Goal: Navigation & Orientation: Find specific page/section

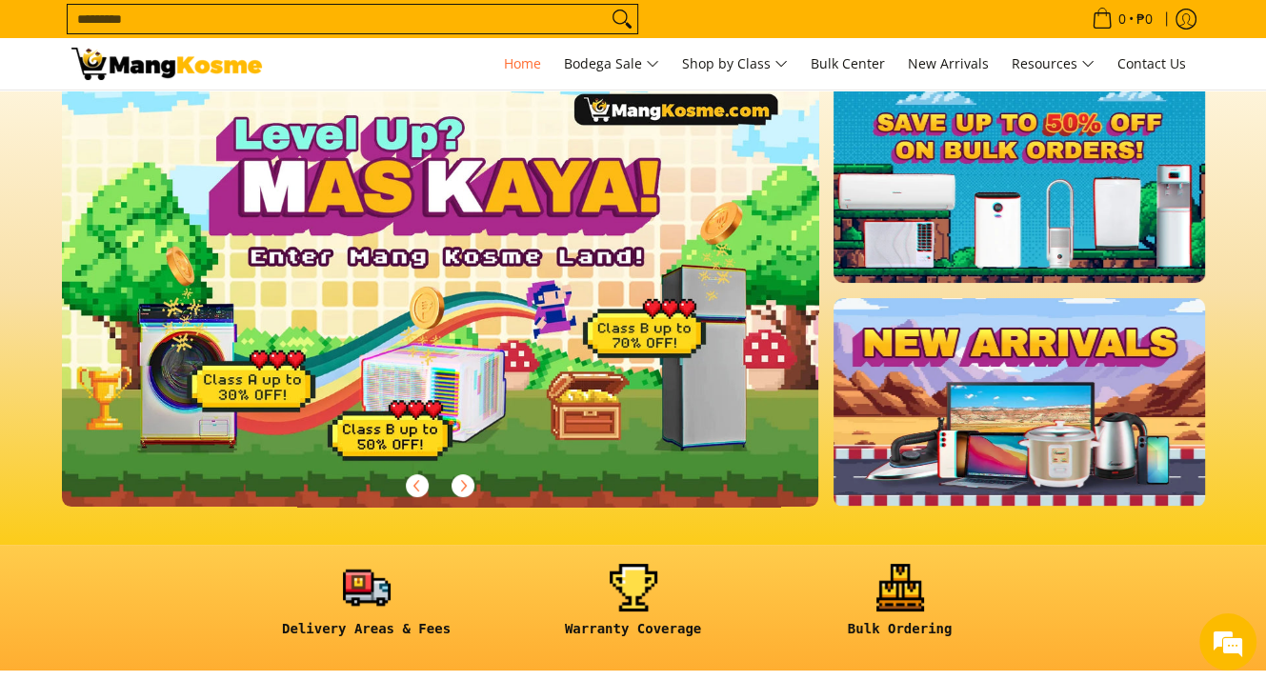
scroll to position [286, 0]
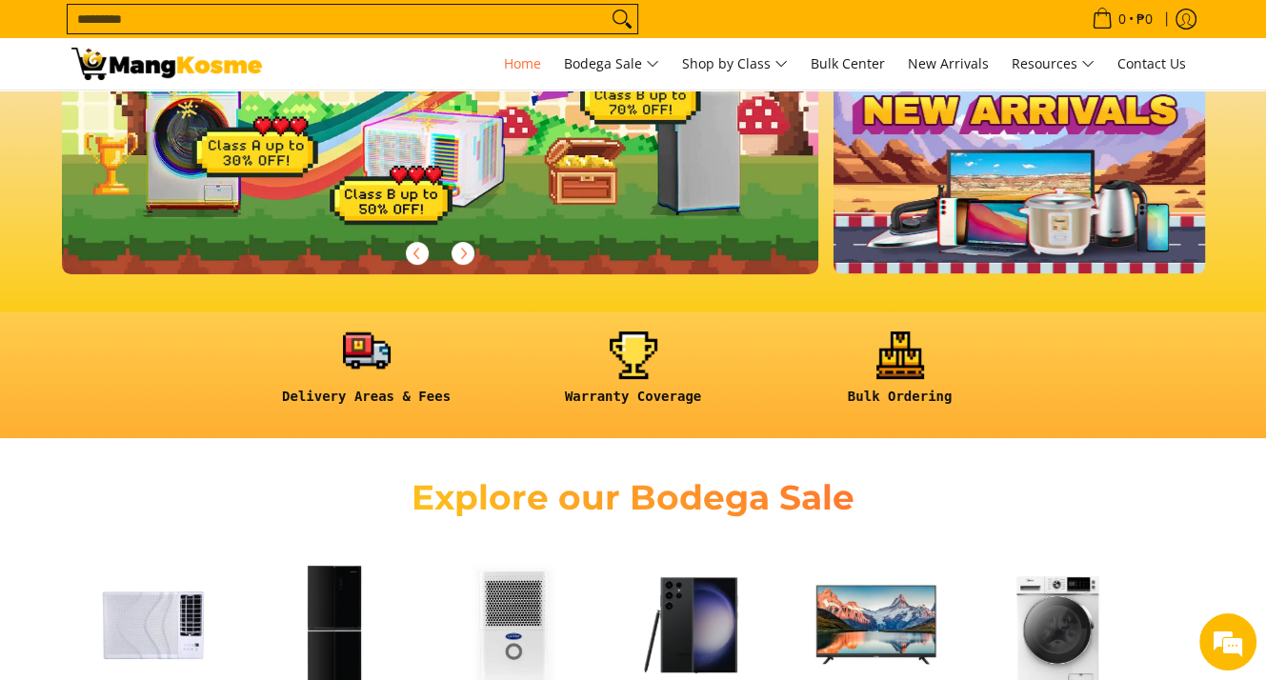
click at [362, 354] on link at bounding box center [367, 376] width 248 height 89
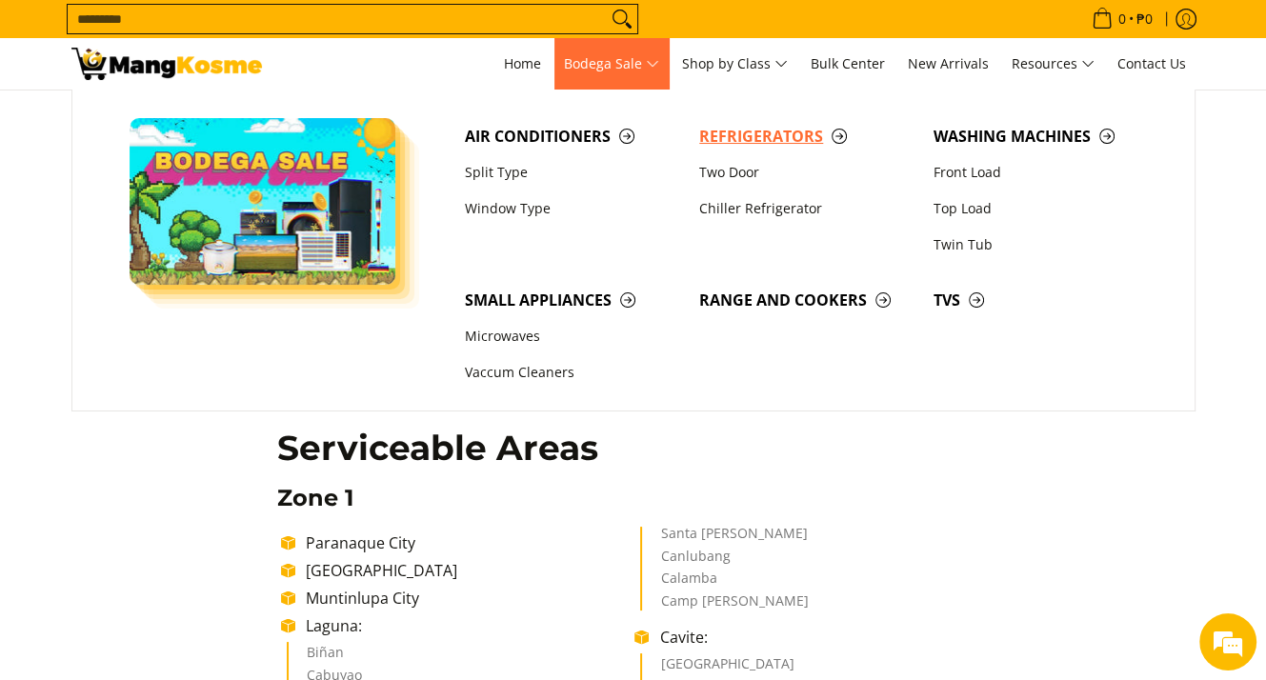
click at [755, 132] on span "Refrigerators" at bounding box center [806, 137] width 215 height 24
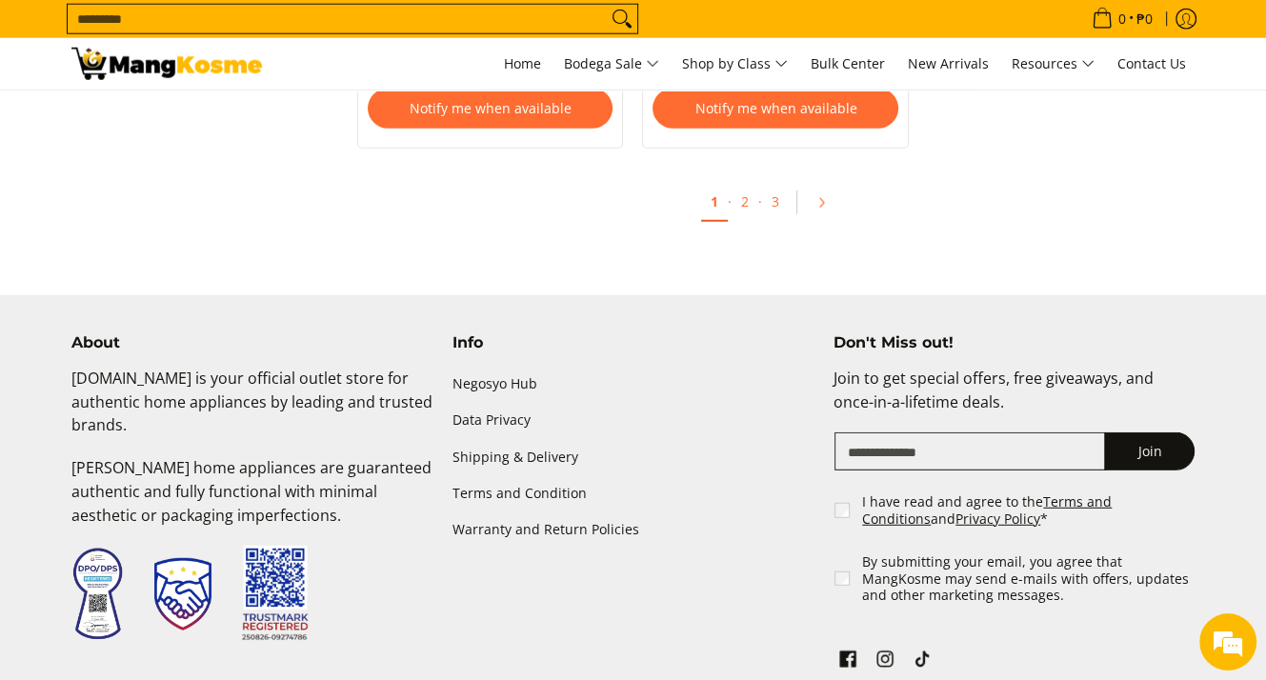
scroll to position [4238, 0]
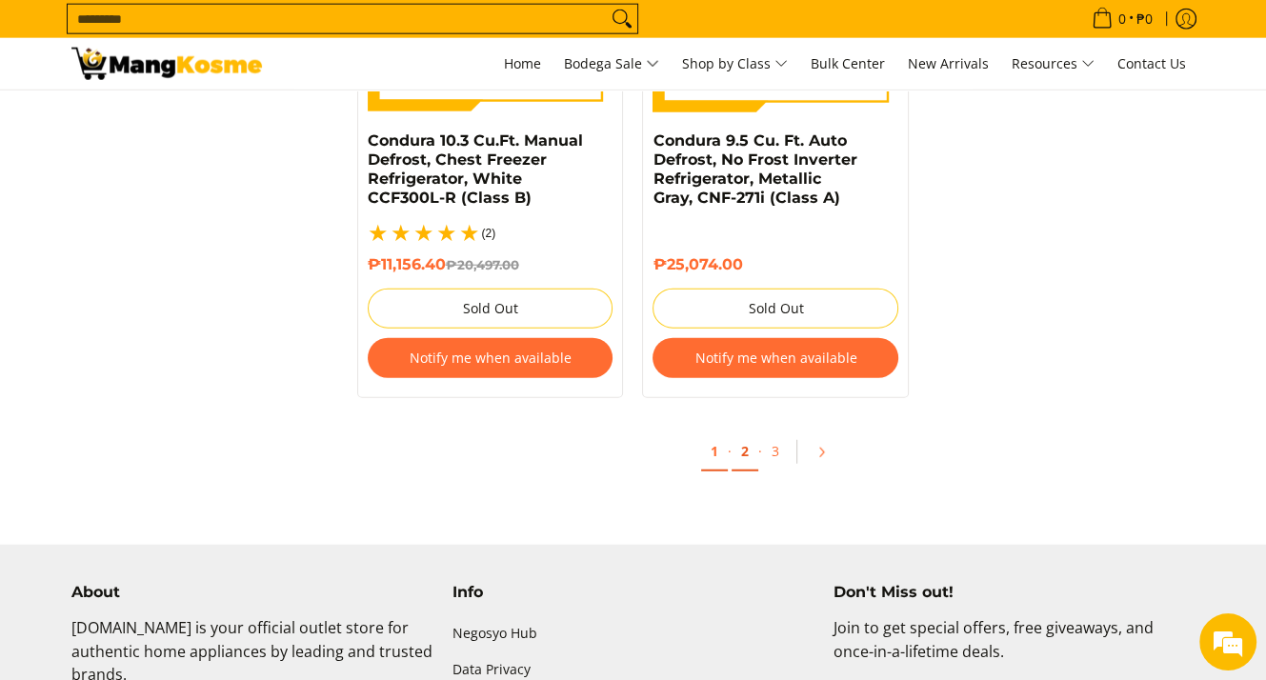
click at [747, 434] on link "2" at bounding box center [745, 452] width 27 height 39
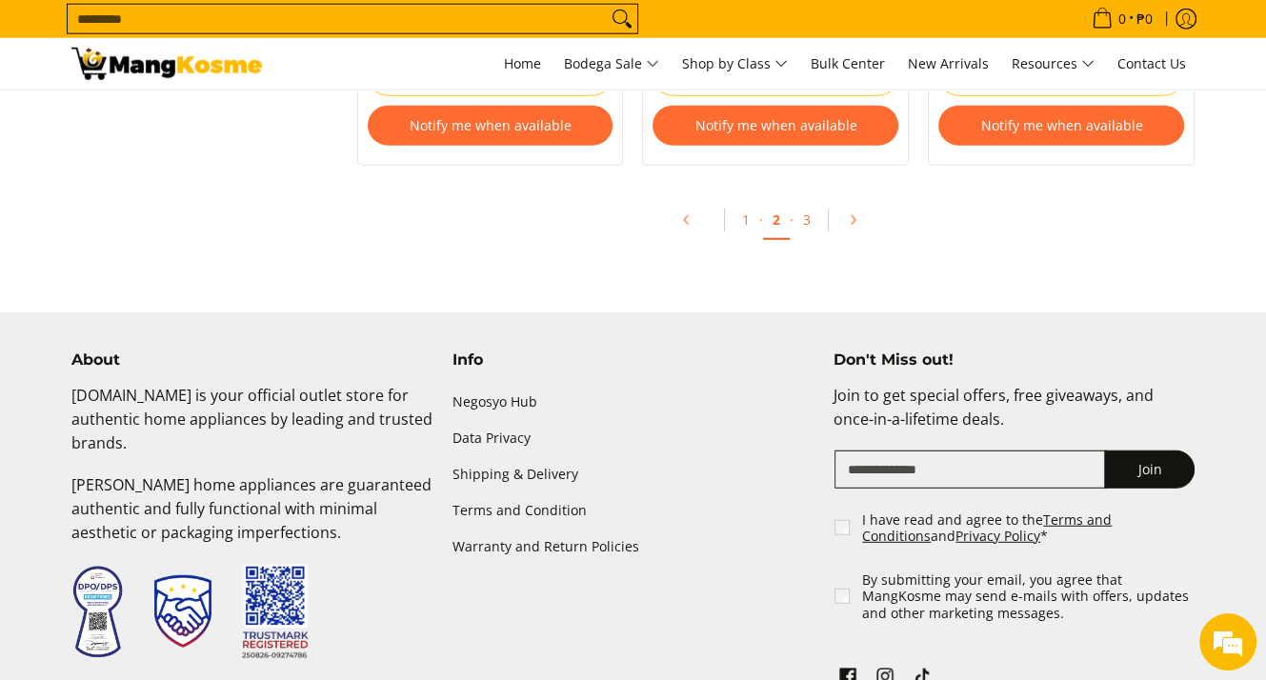
scroll to position [4478, 0]
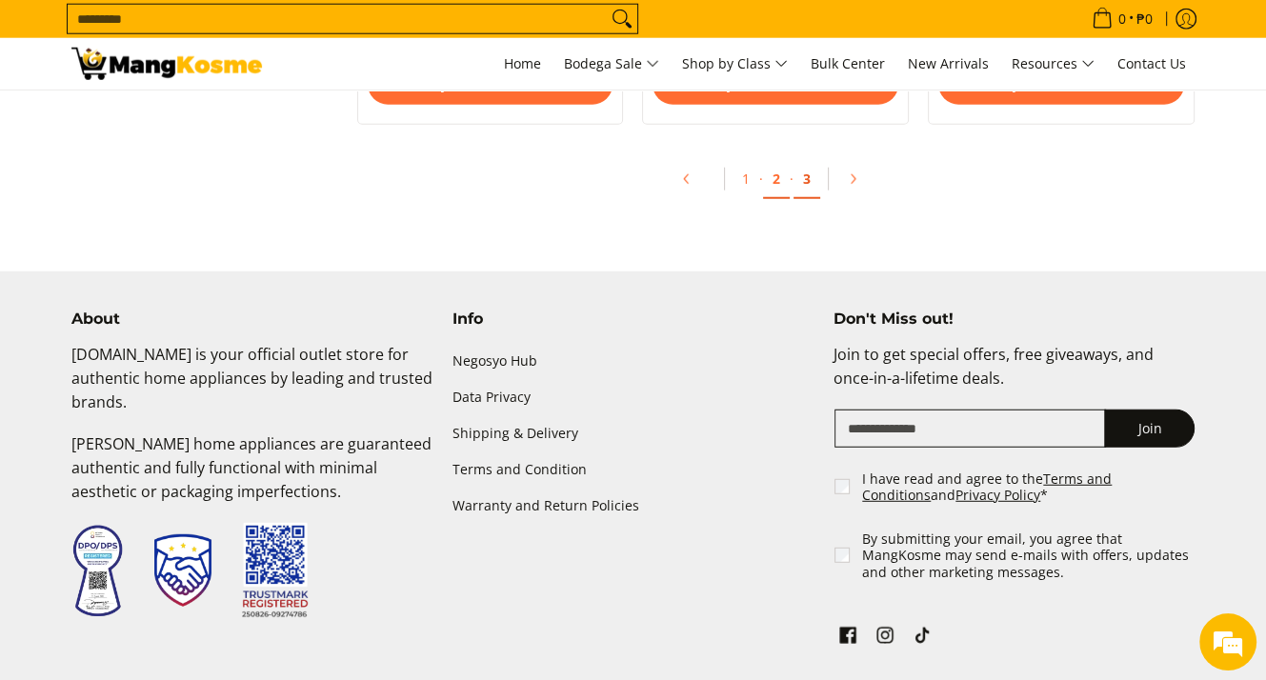
click at [805, 183] on link "3" at bounding box center [807, 179] width 27 height 39
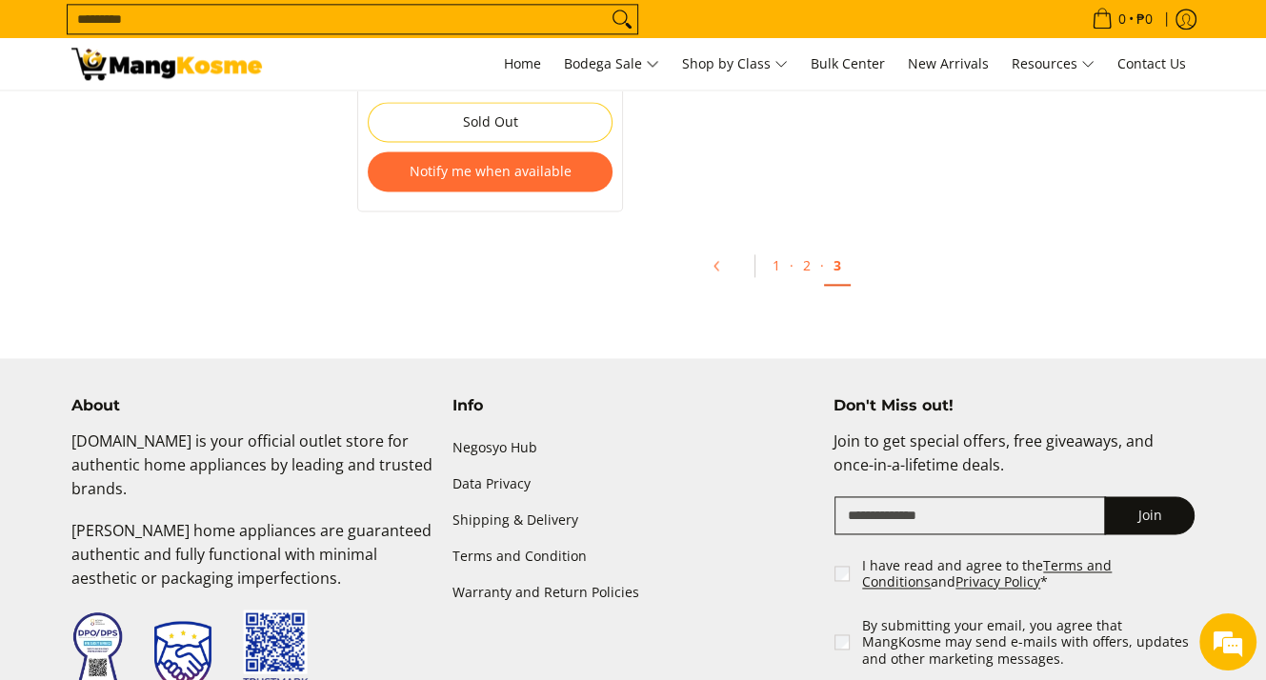
scroll to position [2382, 0]
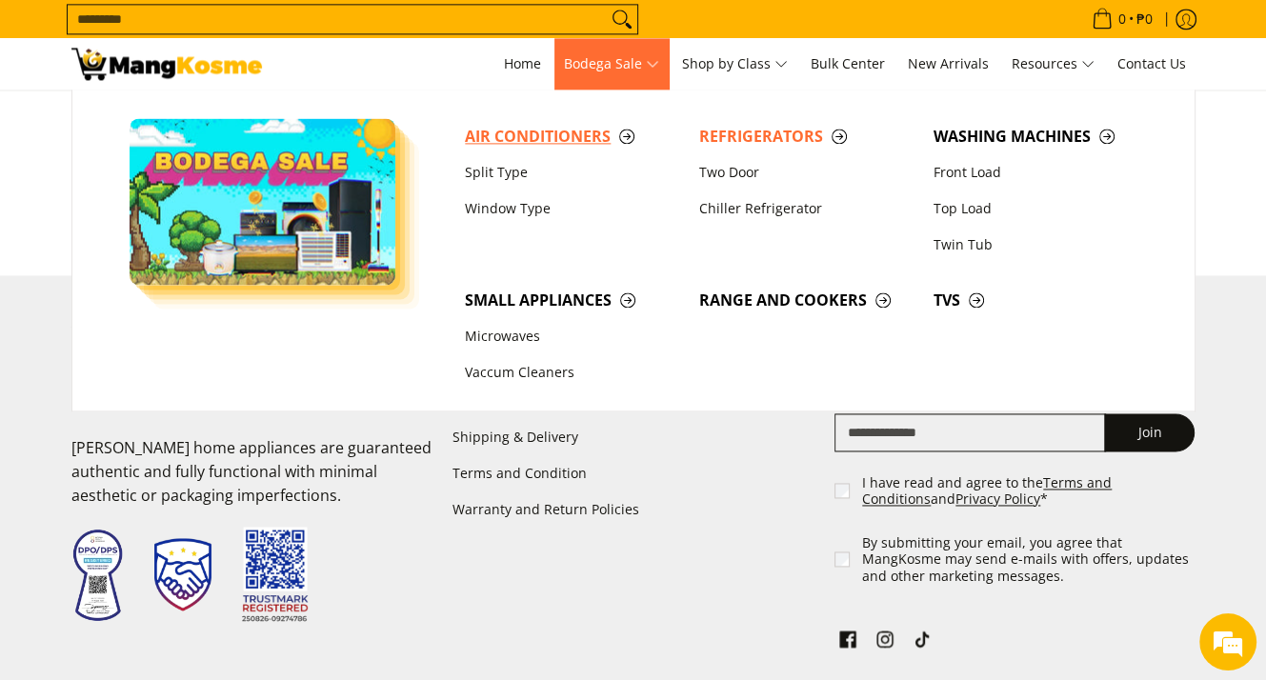
click at [557, 135] on span "Air Conditioners" at bounding box center [572, 137] width 215 height 24
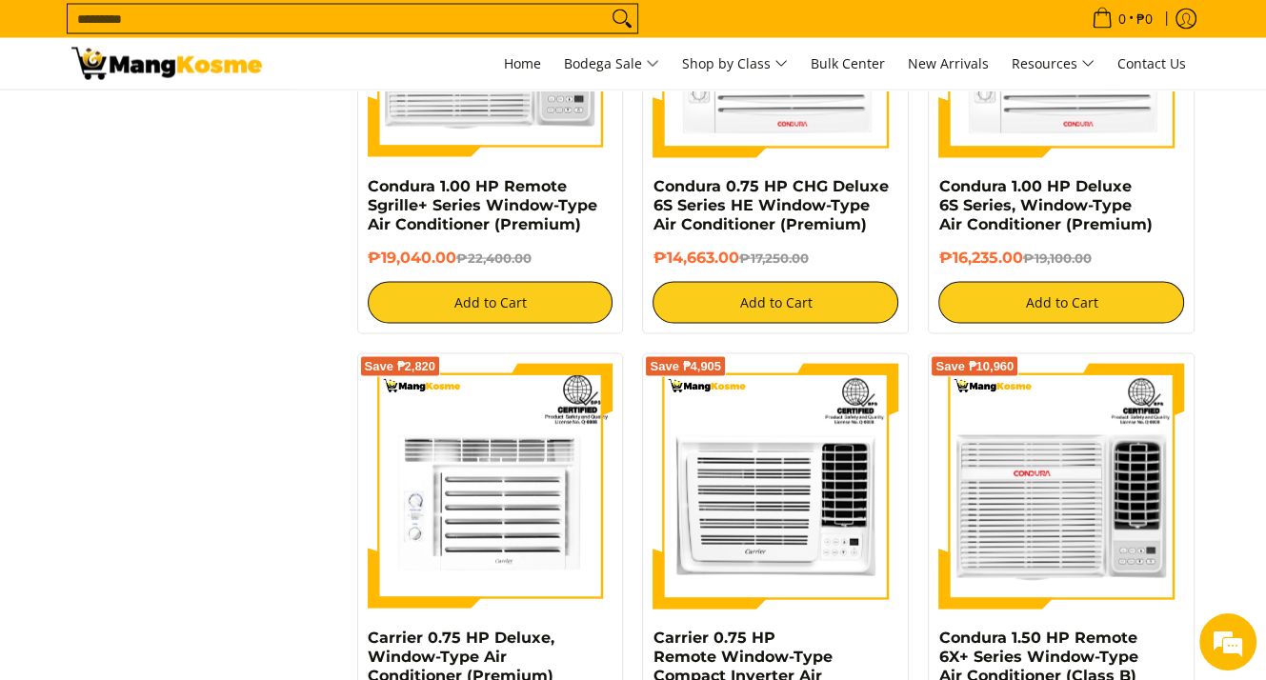
scroll to position [3716, 0]
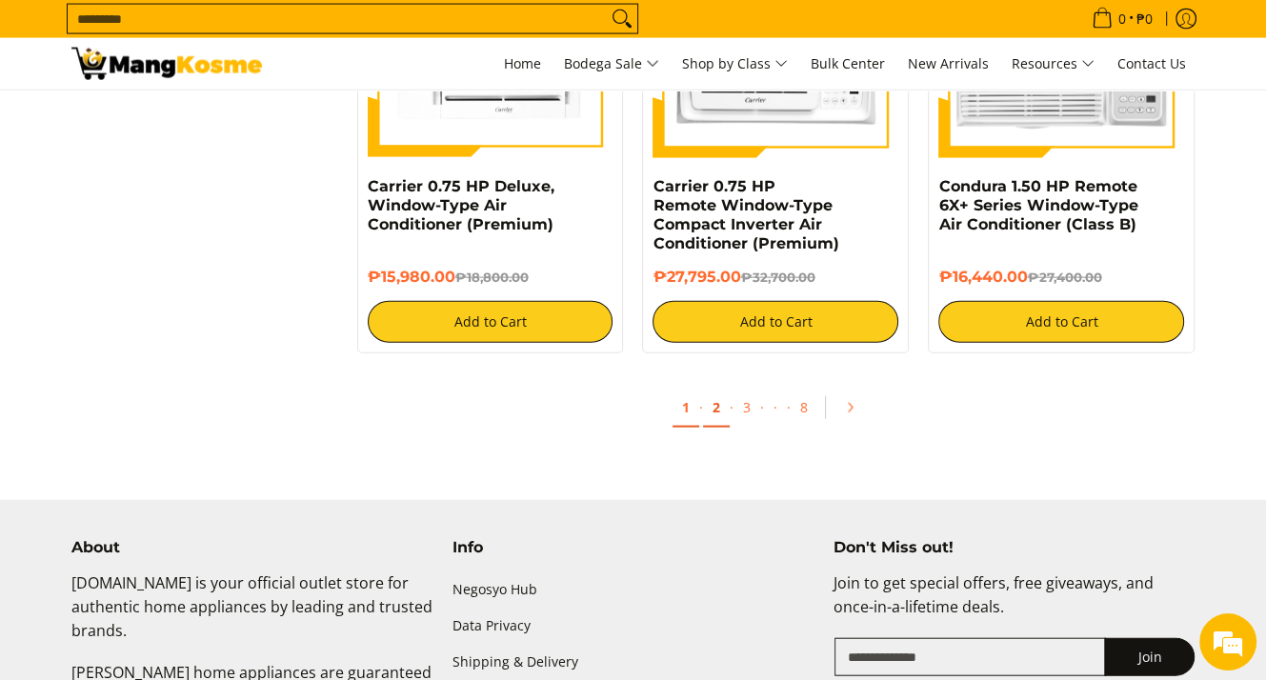
click at [715, 424] on link "2" at bounding box center [716, 408] width 27 height 39
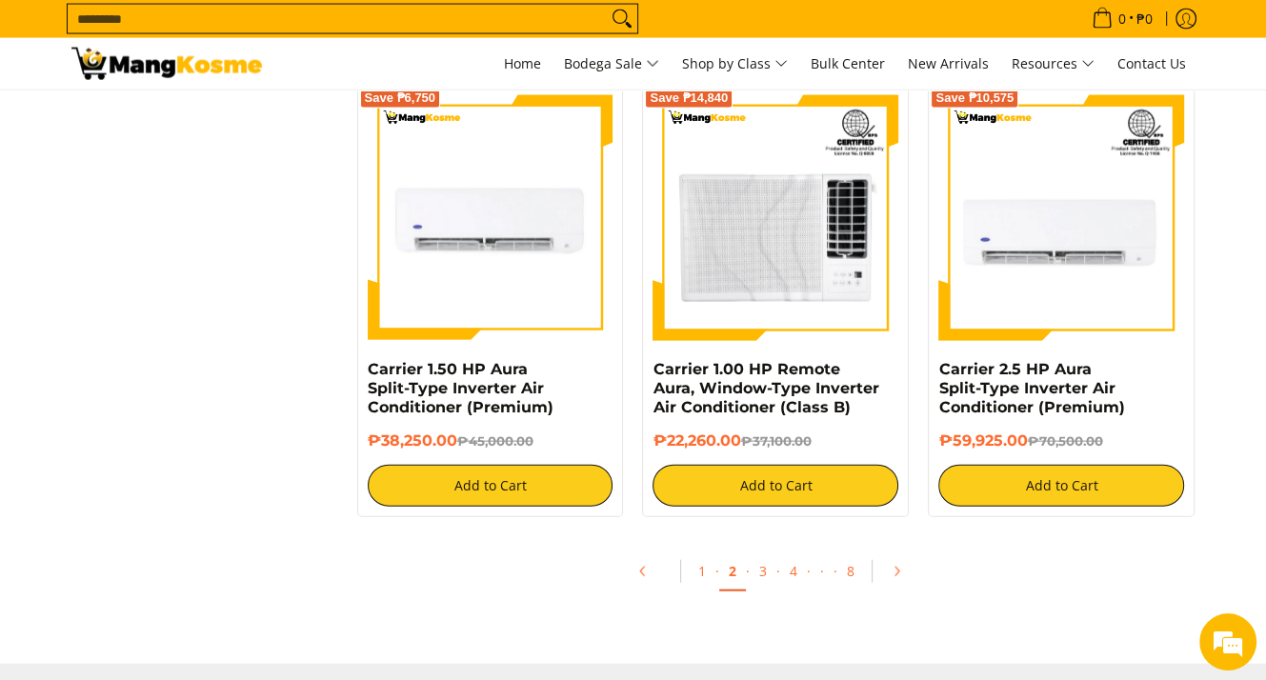
scroll to position [3621, 0]
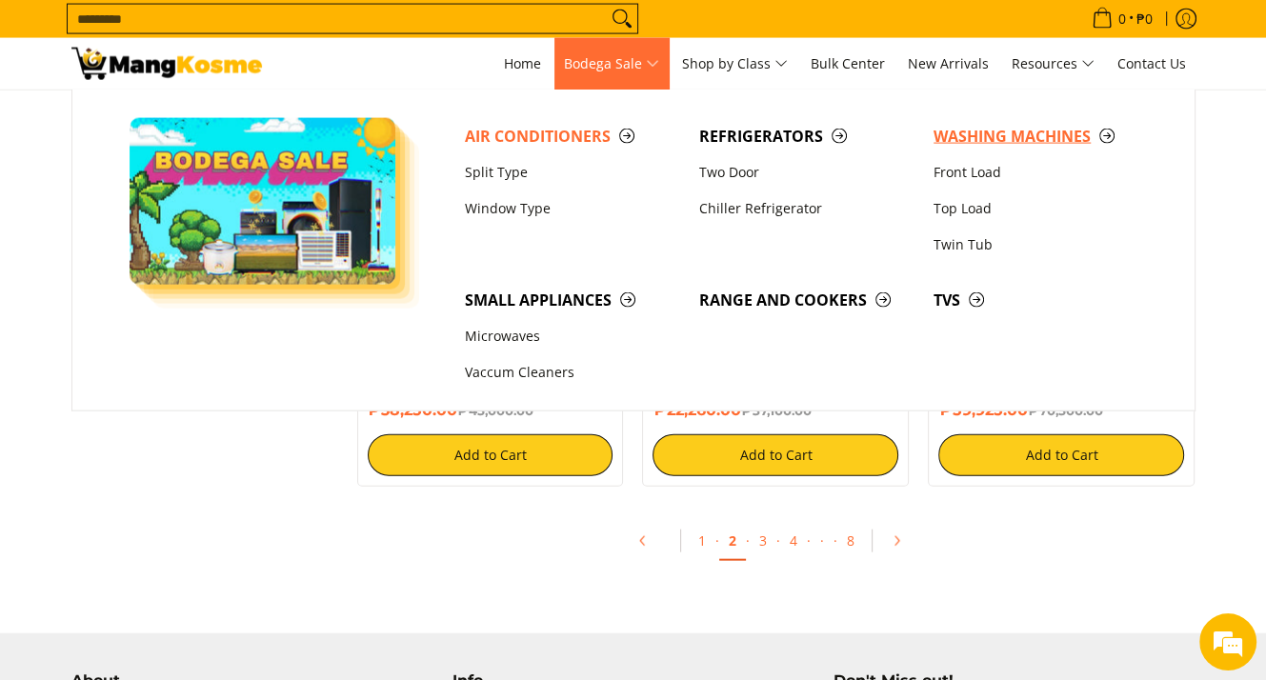
click at [996, 133] on span "Washing Machines" at bounding box center [1041, 137] width 215 height 24
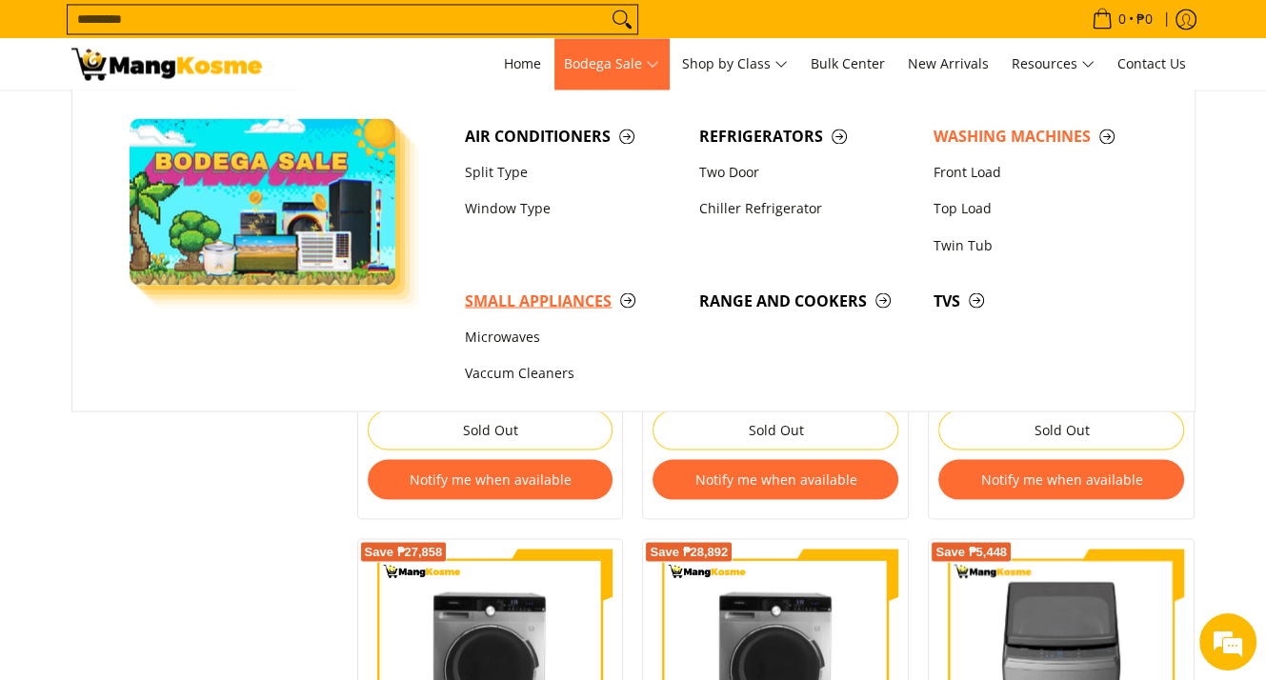
scroll to position [2954, 0]
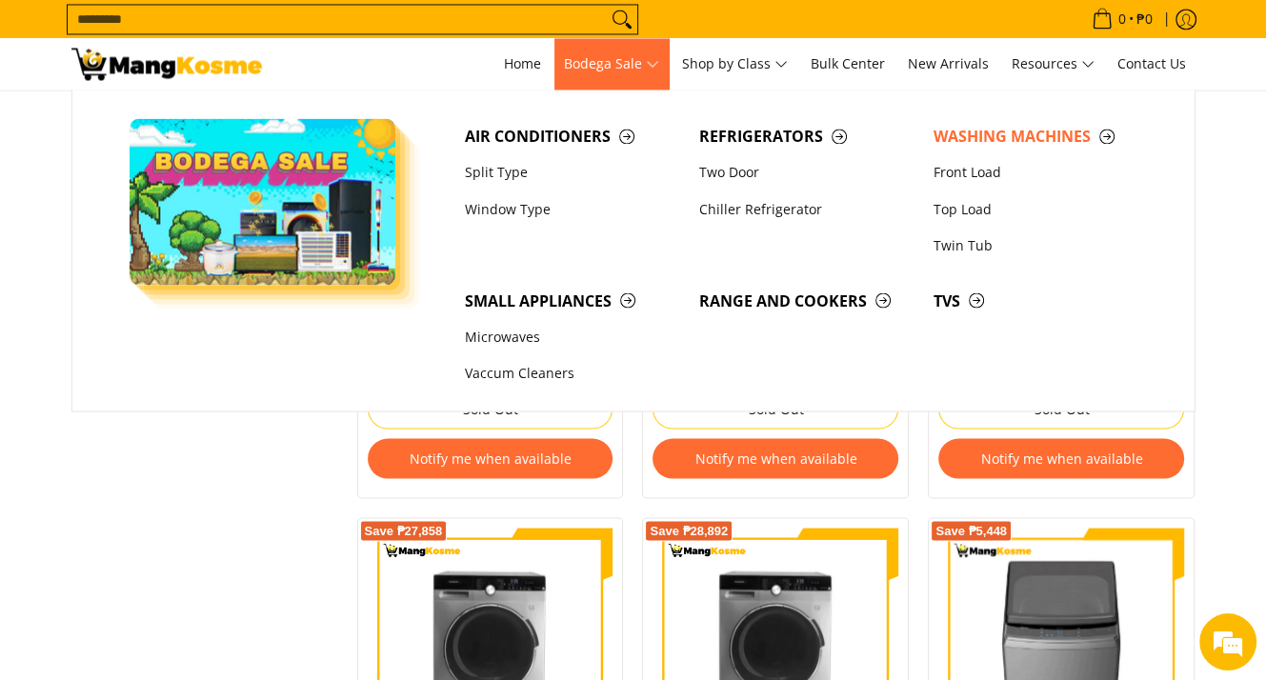
click at [206, 386] on ul "Air Conditioners Split Type Window Type Refrigerators" at bounding box center [633, 251] width 1124 height 322
click at [602, 66] on span "Bodega Sale" at bounding box center [611, 64] width 95 height 24
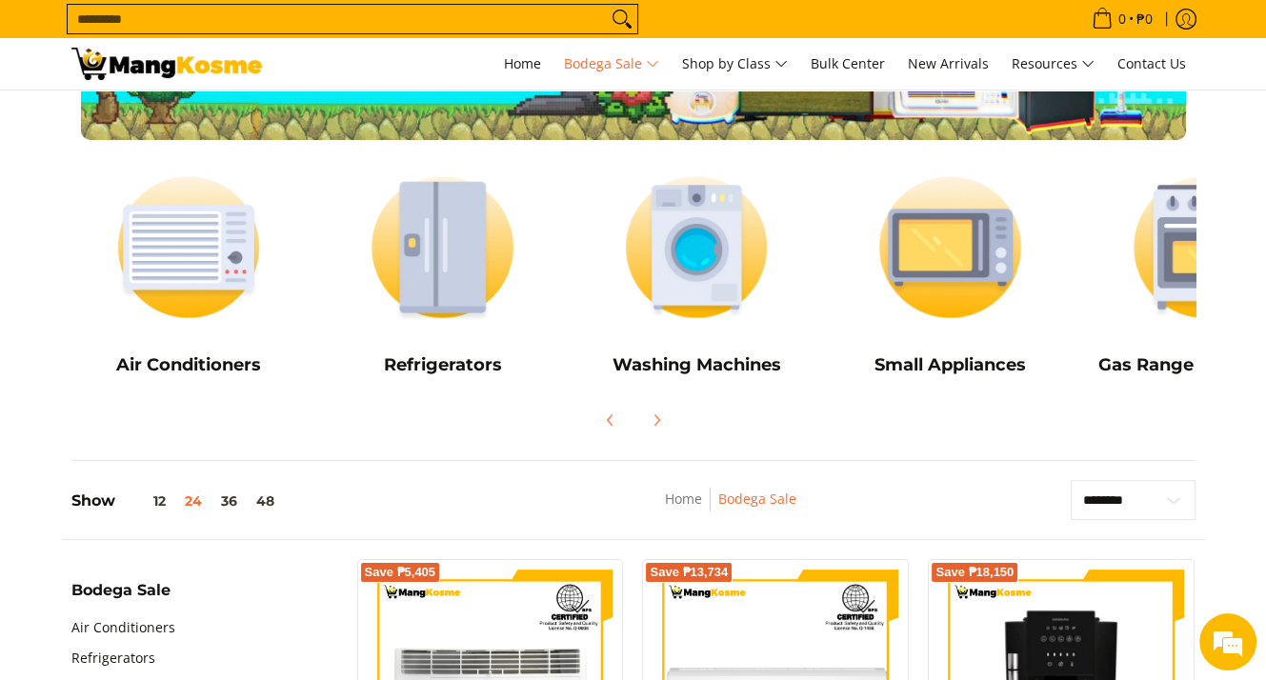
drag, startPoint x: 1165, startPoint y: 273, endPoint x: 1079, endPoint y: 283, distance: 87.2
click at [1075, 283] on div "Air Conditioners Refrigerators Washing Machines" at bounding box center [697, 270] width 1270 height 240
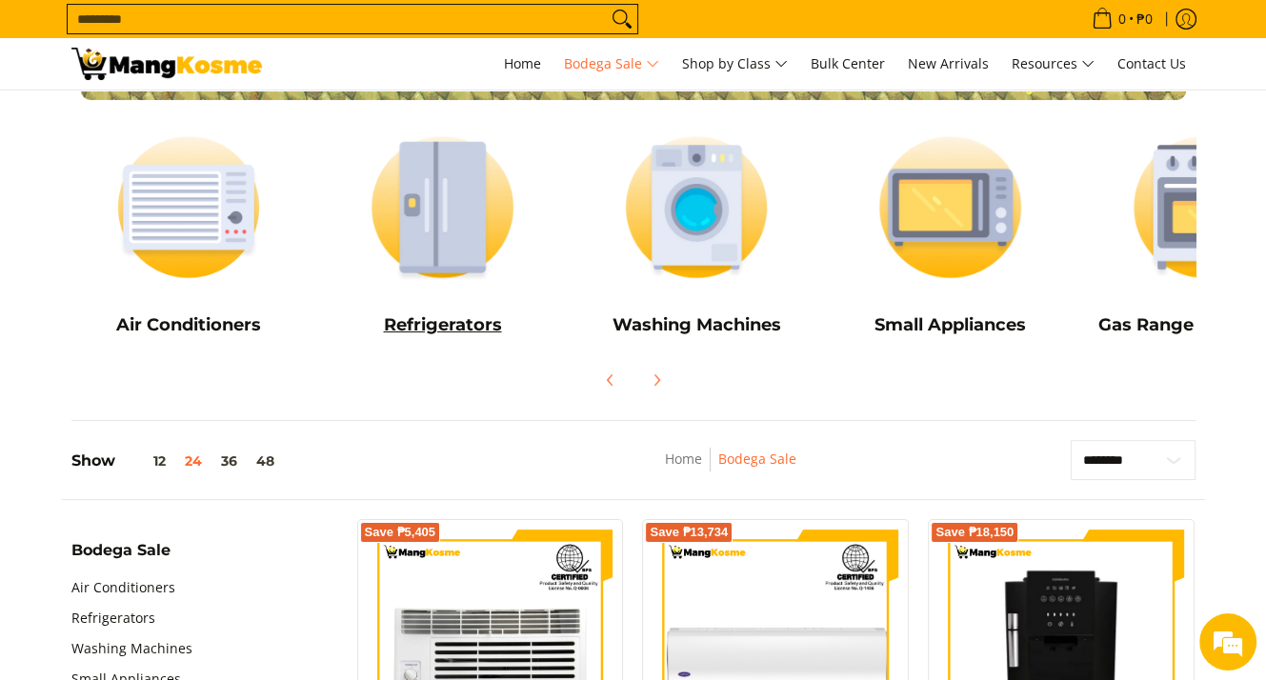
scroll to position [95, 0]
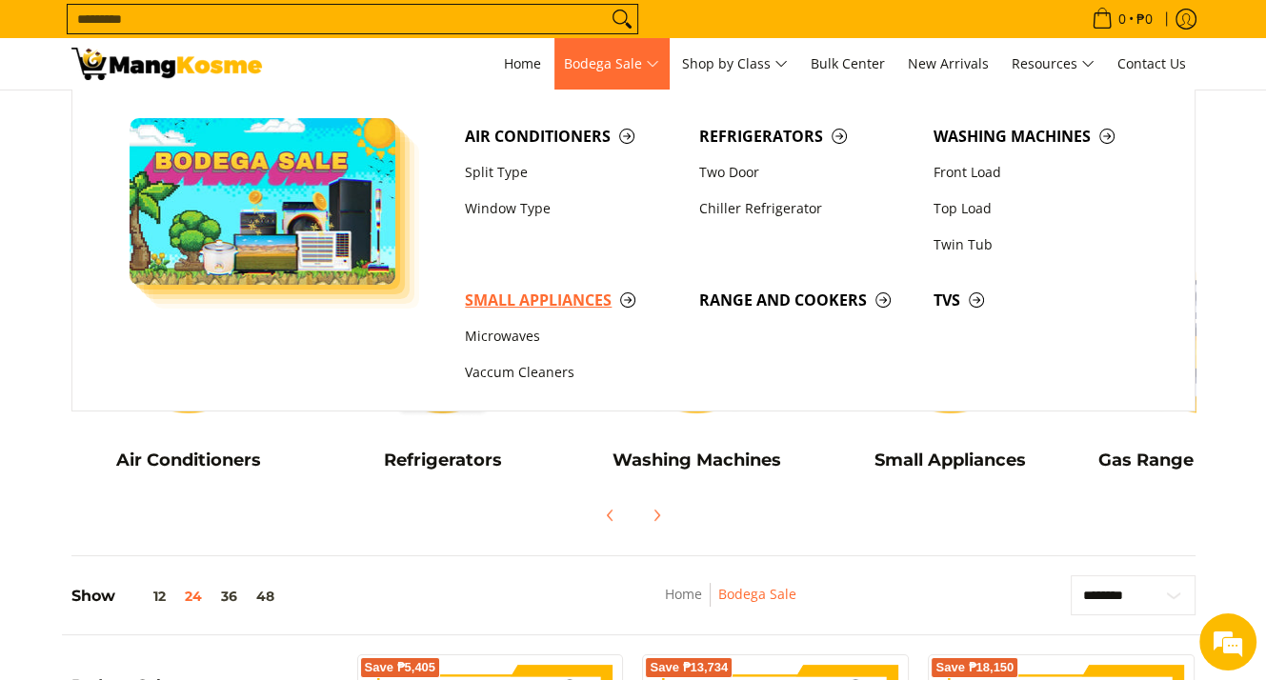
click at [525, 299] on span "Small Appliances" at bounding box center [572, 301] width 215 height 24
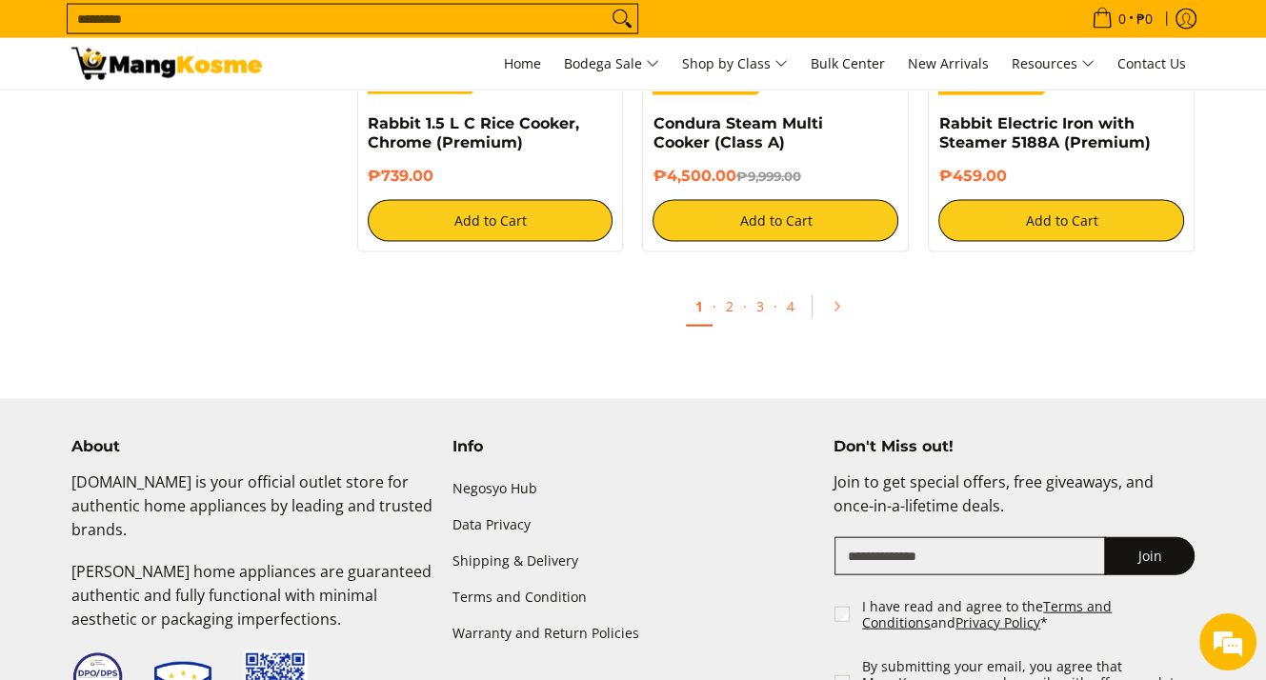
scroll to position [3716, 0]
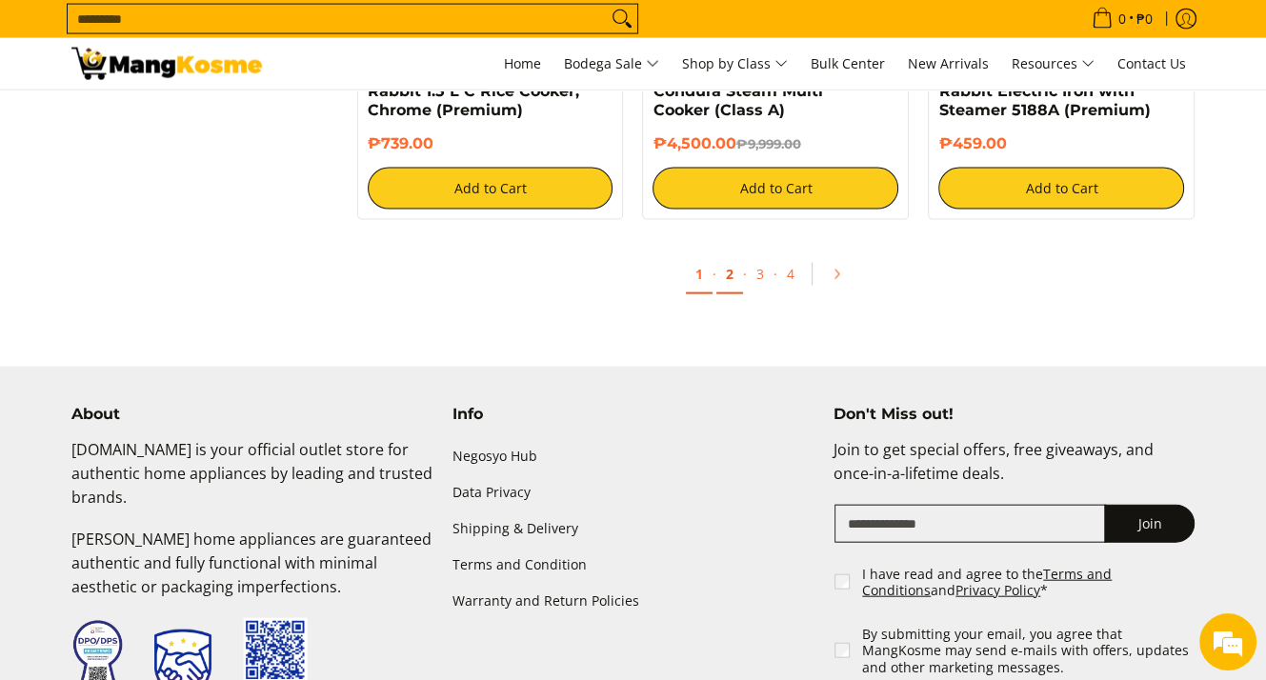
click at [732, 274] on link "2" at bounding box center [729, 274] width 27 height 39
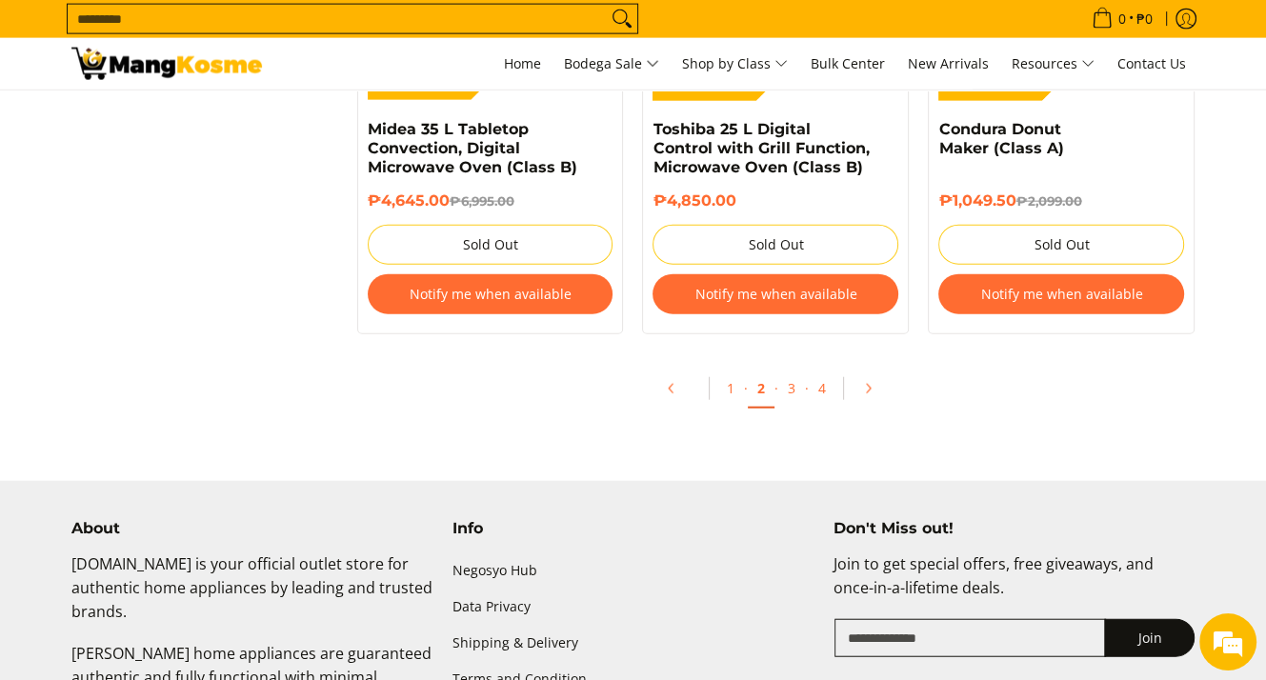
scroll to position [4002, 0]
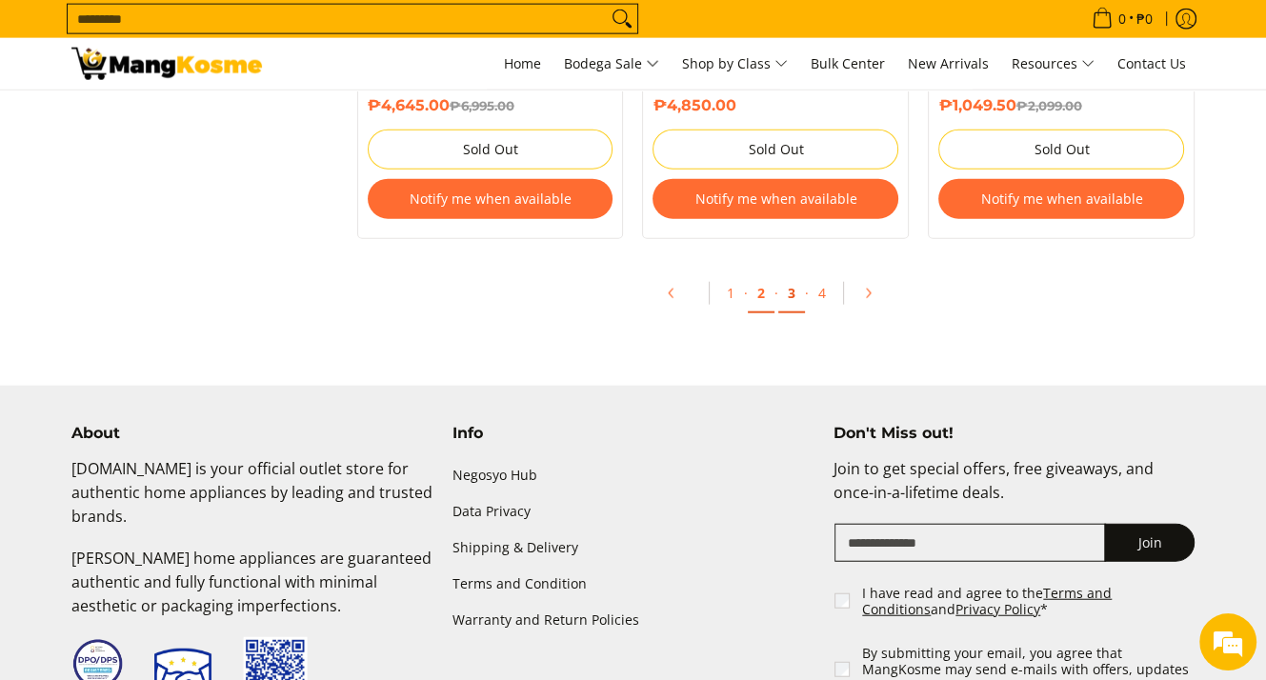
click at [789, 297] on link "3" at bounding box center [791, 293] width 27 height 39
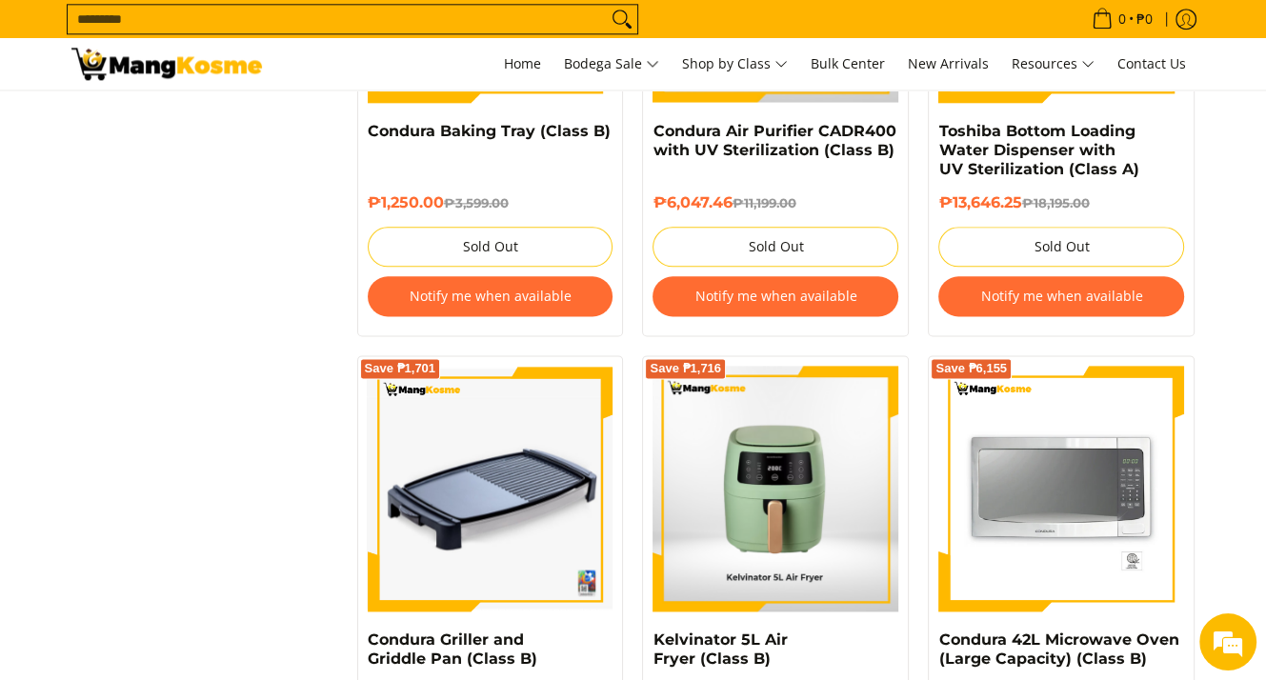
scroll to position [2096, 0]
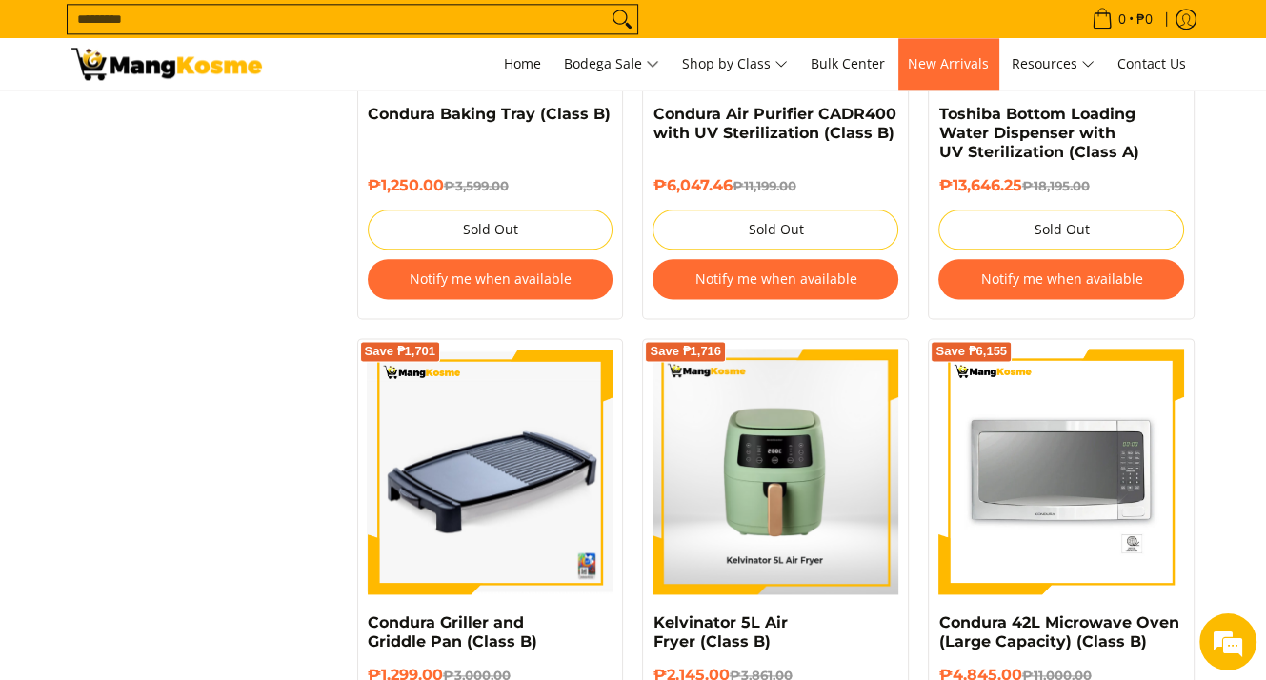
click at [938, 68] on span "New Arrivals" at bounding box center [948, 63] width 81 height 18
